Goal: Transaction & Acquisition: Book appointment/travel/reservation

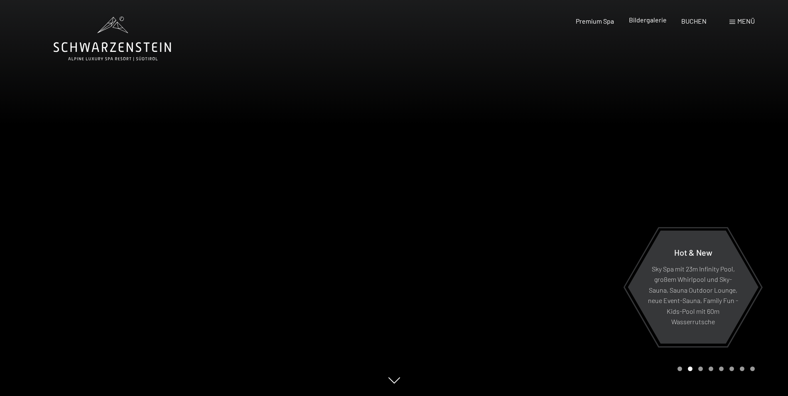
click at [656, 22] on span "Bildergalerie" at bounding box center [648, 20] width 38 height 8
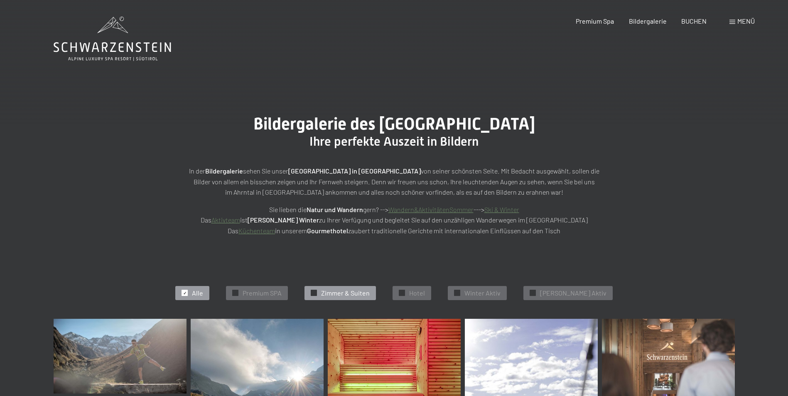
click at [350, 290] on span "Zimmer & Suiten" at bounding box center [345, 293] width 49 height 9
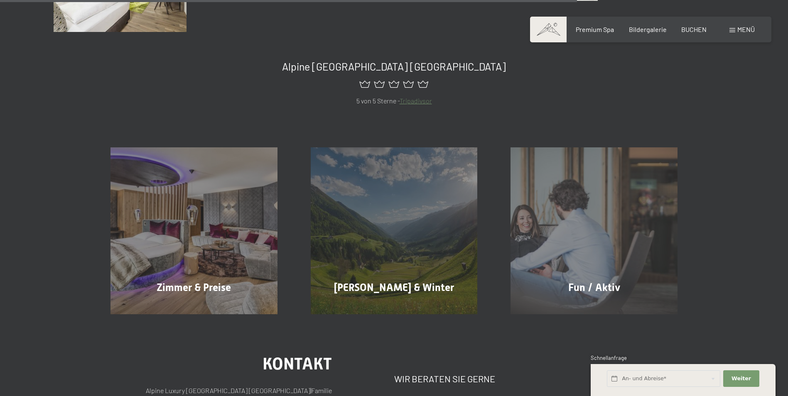
scroll to position [763, 0]
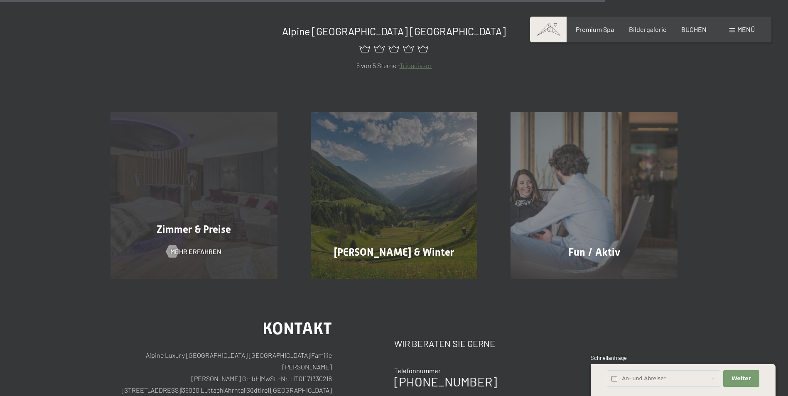
click at [231, 233] on span "Zimmer & Preise" at bounding box center [194, 230] width 74 height 12
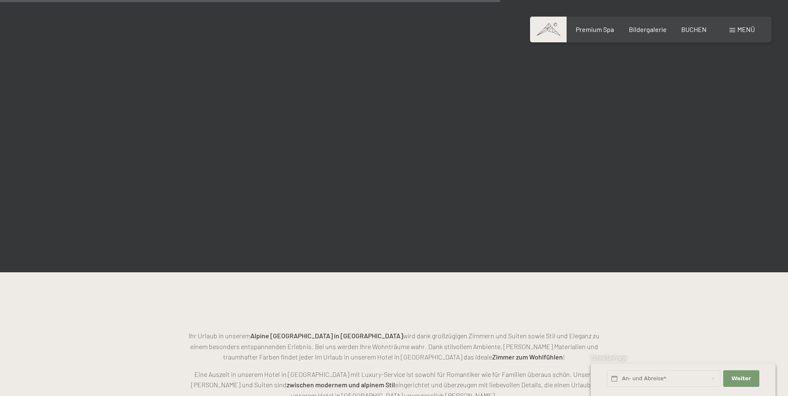
scroll to position [1662, 0]
